Goal: Task Accomplishment & Management: Manage account settings

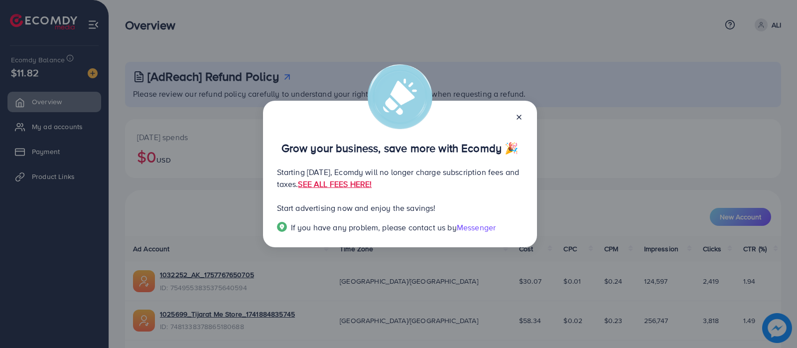
click at [515, 115] on icon at bounding box center [519, 117] width 8 height 8
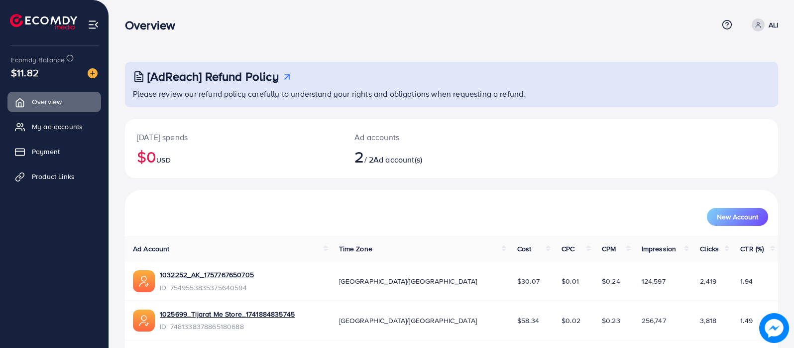
click at [78, 198] on ul "Overview My ad accounts Payment Product Links" at bounding box center [54, 192] width 109 height 209
click at [78, 125] on span "My ad accounts" at bounding box center [59, 127] width 51 height 10
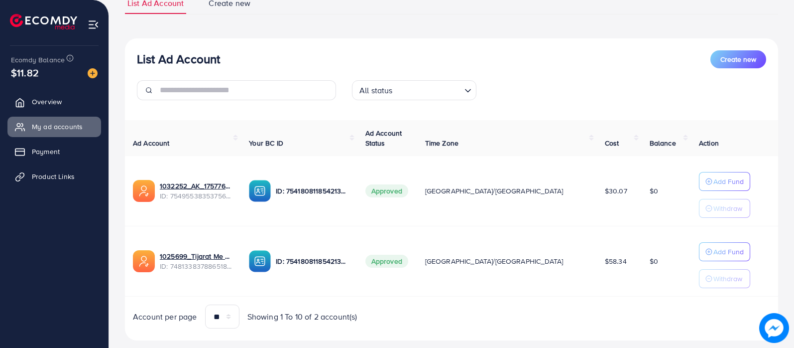
scroll to position [103, 0]
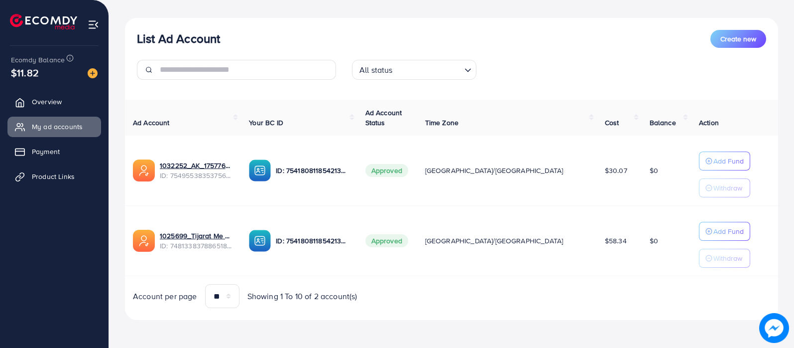
click at [637, 220] on td "Add Fund Withdraw" at bounding box center [734, 241] width 87 height 70
click at [637, 225] on p "Add Fund" at bounding box center [729, 231] width 30 height 12
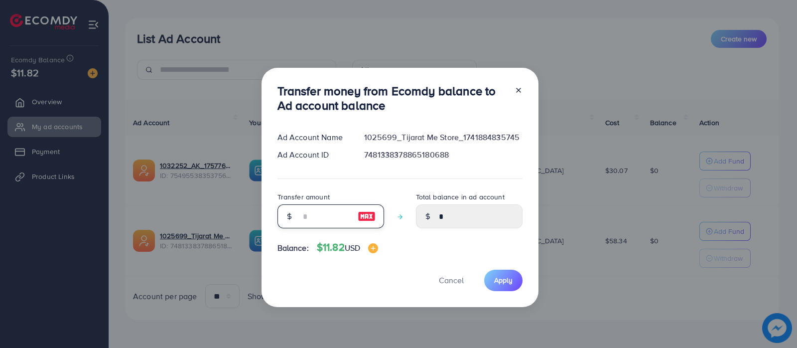
click at [335, 218] on input "number" at bounding box center [325, 216] width 50 height 24
click at [368, 212] on img at bounding box center [367, 216] width 18 height 12
type input "**"
type input "*****"
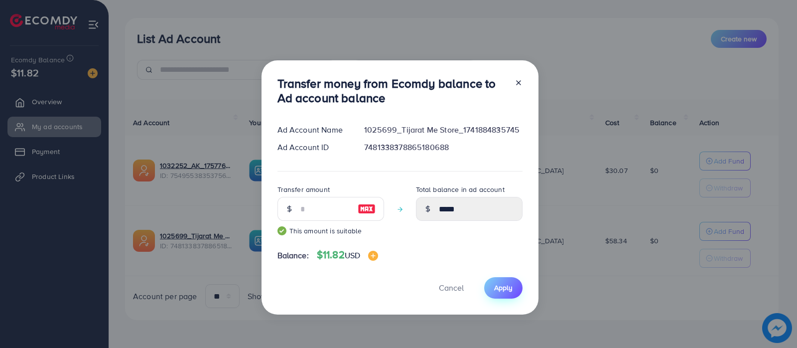
click at [494, 278] on span "Apply" at bounding box center [503, 287] width 18 height 10
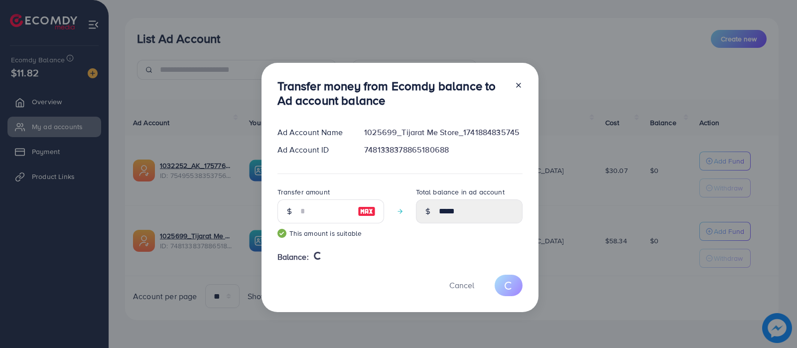
type input "*"
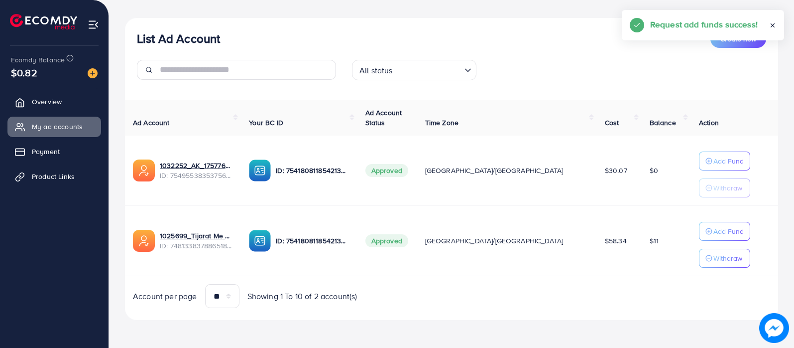
click at [386, 64] on div "All status" at bounding box center [409, 68] width 106 height 17
click at [386, 38] on div "List Ad Account Create new" at bounding box center [451, 39] width 629 height 18
